Goal: Obtain resource: Download file/media

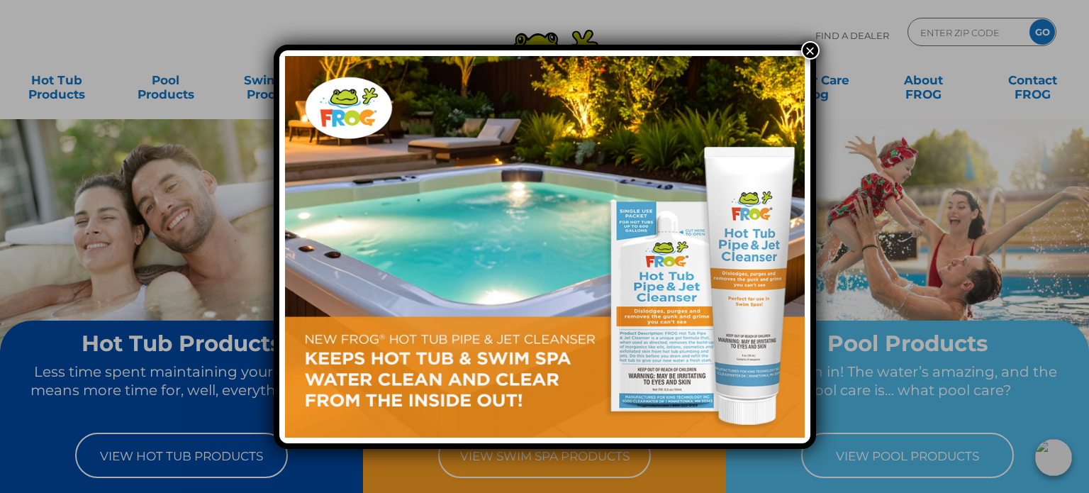
click at [808, 48] on button "×" at bounding box center [810, 50] width 18 height 18
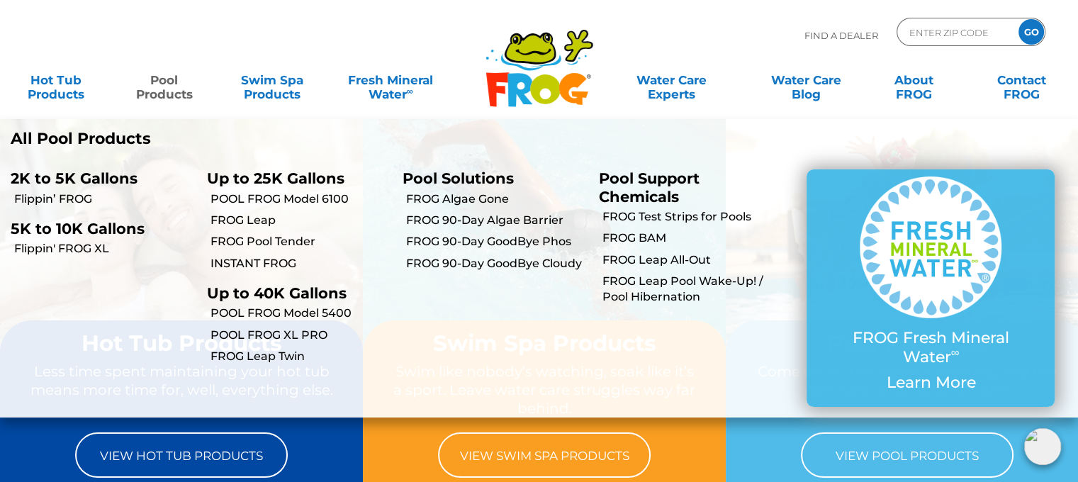
click at [160, 94] on link "Pool Products" at bounding box center [164, 80] width 84 height 28
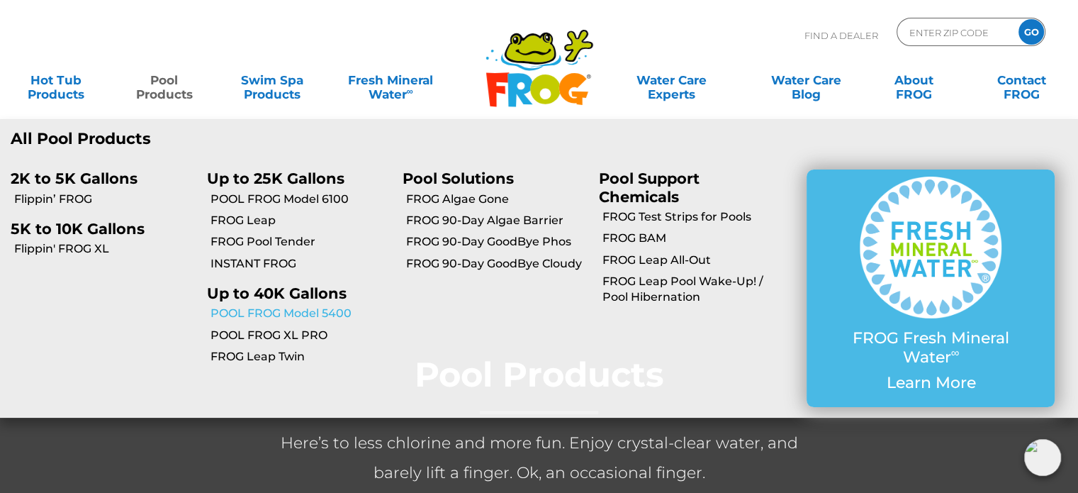
click at [297, 313] on link "POOL FROG Model 5400" at bounding box center [302, 314] width 182 height 16
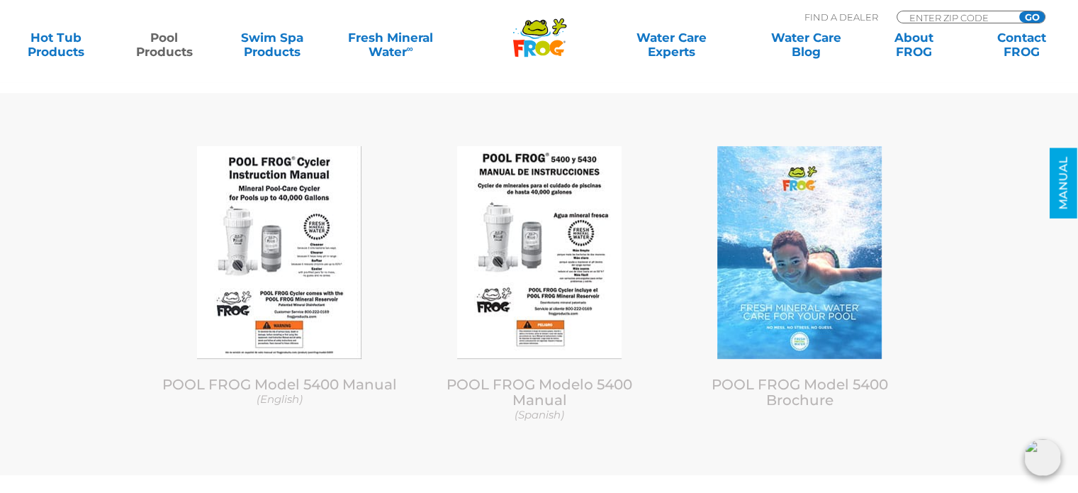
scroll to position [5885, 0]
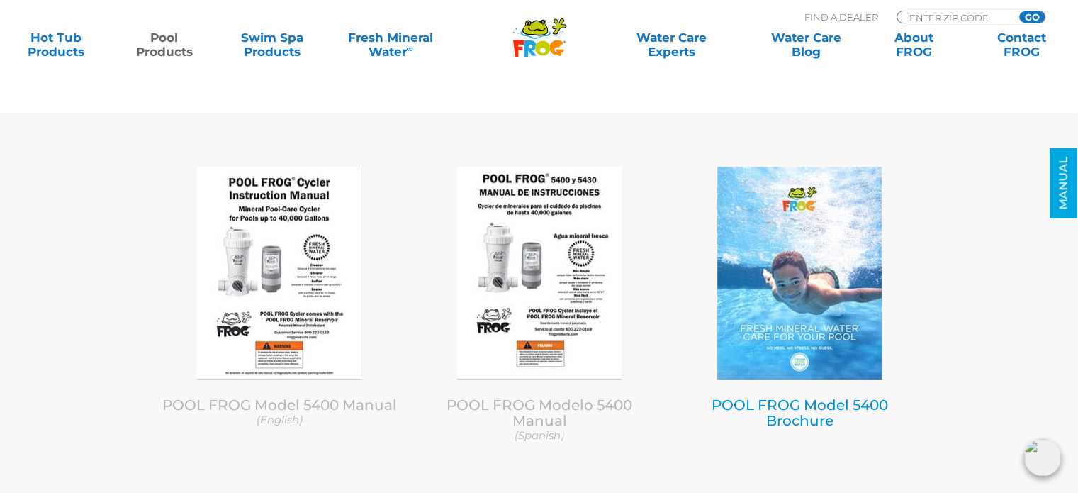
click at [783, 415] on link "POOL FROG Model 5400 Brochure" at bounding box center [800, 412] width 177 height 33
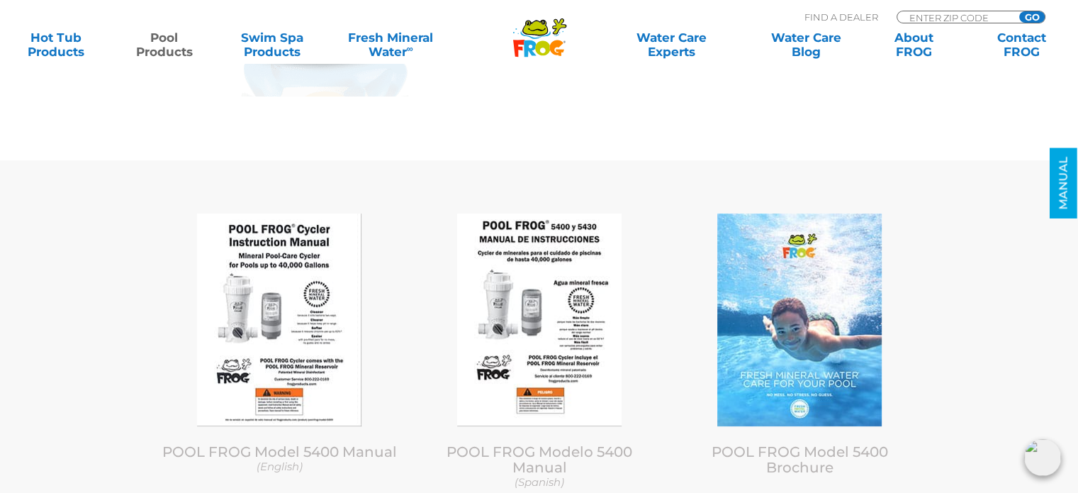
scroll to position [5814, 0]
